Goal: Task Accomplishment & Management: Use online tool/utility

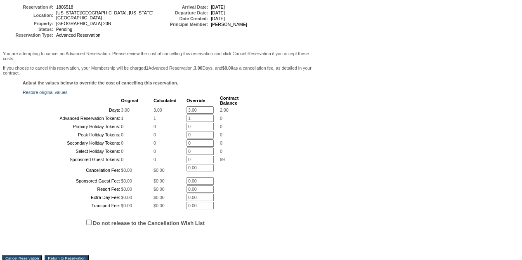
scroll to position [124, 0]
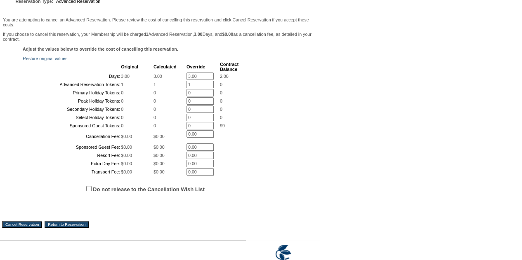
drag, startPoint x: 186, startPoint y: 76, endPoint x: 196, endPoint y: 73, distance: 9.7
click at [187, 76] on input "3.00" at bounding box center [200, 76] width 27 height 7
type input "0.00"
click at [194, 88] on input "1" at bounding box center [200, 84] width 27 height 7
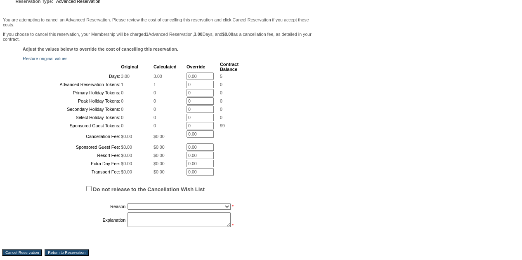
type input "0"
click at [305, 94] on div "Adjust the values below to override the cost of cancelling this reservation. Re…" at bounding box center [160, 142] width 316 height 191
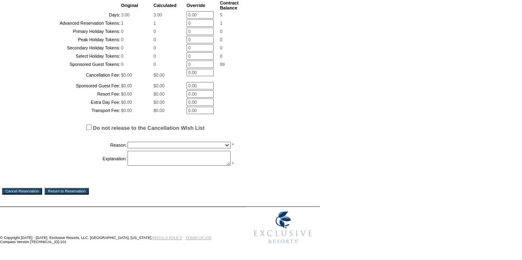
scroll to position [246, 0]
click at [146, 147] on select "Creating Continuous Stay Days Booked After Cancellation Experiential / Hotel / …" at bounding box center [179, 145] width 103 height 7
select select "1026"
click at [128, 142] on select "Creating Continuous Stay Days Booked After Cancellation Experiential / Hotel / …" at bounding box center [179, 145] width 103 height 7
click at [163, 158] on textarea at bounding box center [179, 158] width 103 height 15
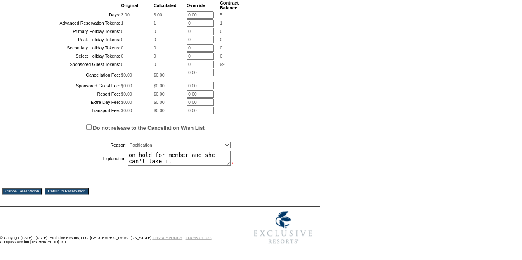
type textarea "on hold for member and she can't take it"
click at [22, 188] on input "Cancel Reservation" at bounding box center [22, 191] width 40 height 7
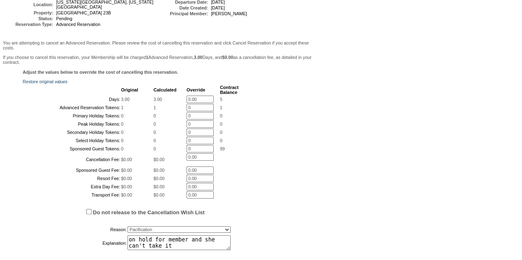
scroll to position [0, 0]
